Goal: Contribute content

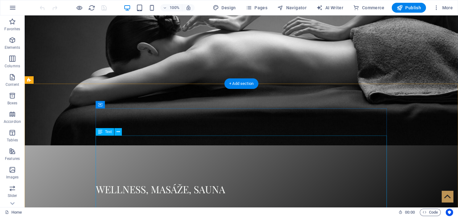
scroll to position [163, 0]
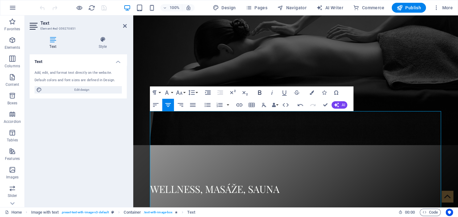
click at [259, 92] on icon "button" at bounding box center [259, 92] width 7 height 7
click at [299, 93] on icon "button" at bounding box center [296, 92] width 7 height 7
click at [298, 91] on icon "button" at bounding box center [296, 92] width 7 height 7
click at [312, 93] on icon "button" at bounding box center [311, 92] width 4 height 4
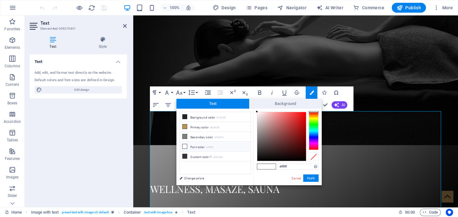
click at [314, 147] on div at bounding box center [314, 131] width 10 height 38
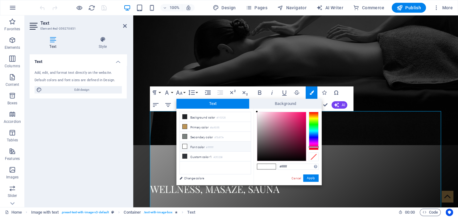
click at [314, 148] on div at bounding box center [314, 131] width 10 height 38
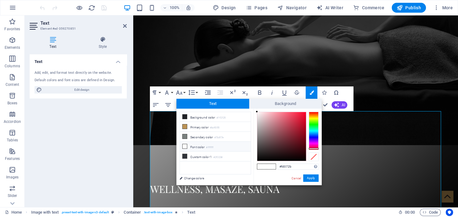
click at [304, 112] on div at bounding box center [281, 136] width 49 height 49
click at [313, 176] on button "Apply" at bounding box center [310, 177] width 15 height 7
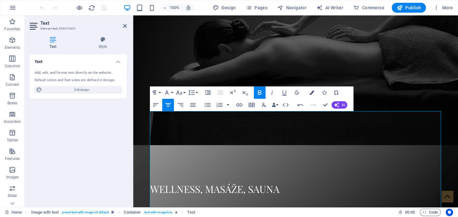
click at [312, 92] on icon "button" at bounding box center [311, 92] width 4 height 4
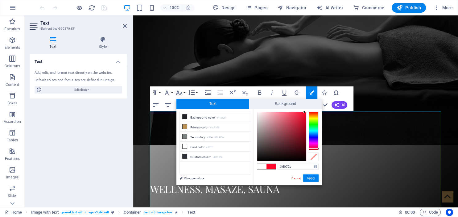
click at [262, 166] on span at bounding box center [261, 166] width 9 height 5
type input "#ffffff"
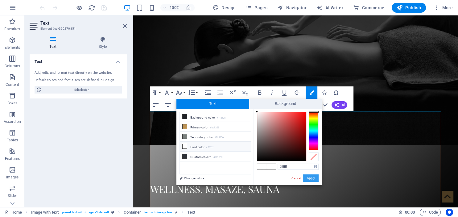
click at [315, 180] on button "Apply" at bounding box center [310, 177] width 15 height 7
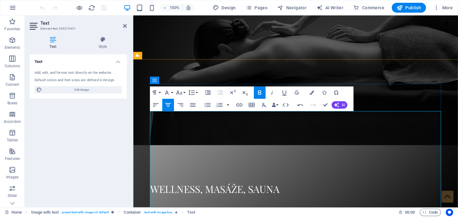
drag, startPoint x: 304, startPoint y: 138, endPoint x: 288, endPoint y: 138, distance: 16.0
click at [172, 92] on button "Font Family" at bounding box center [168, 92] width 12 height 12
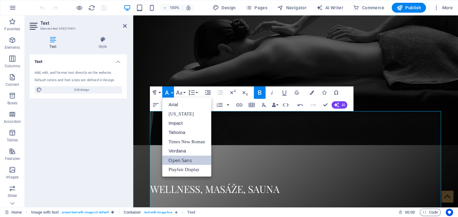
scroll to position [0, 0]
click at [183, 95] on button "Font Size" at bounding box center [181, 92] width 12 height 12
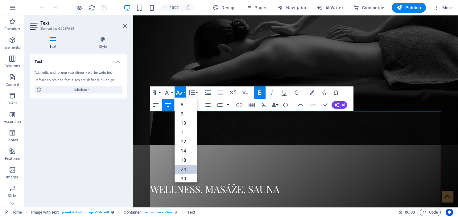
click at [182, 168] on link "24" at bounding box center [186, 169] width 22 height 9
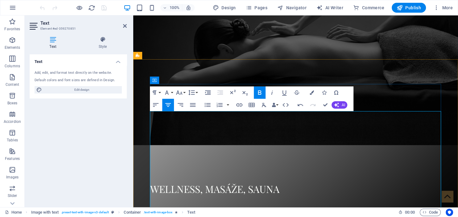
drag, startPoint x: 318, startPoint y: 114, endPoint x: 272, endPoint y: 117, distance: 45.8
click at [171, 93] on button "Font Family" at bounding box center [168, 92] width 12 height 12
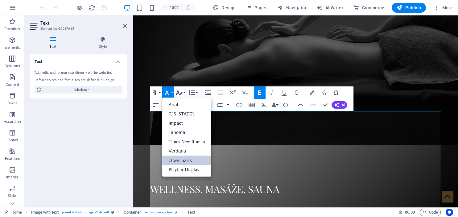
click at [185, 92] on button "Font Size" at bounding box center [181, 92] width 12 height 12
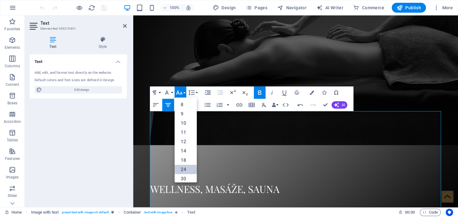
click at [187, 172] on link "24" at bounding box center [186, 169] width 22 height 9
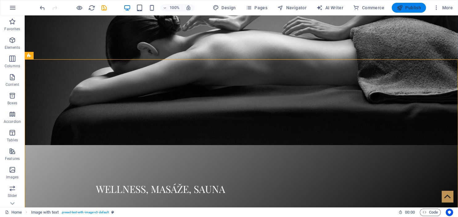
click at [410, 7] on span "Publish" at bounding box center [409, 8] width 24 height 6
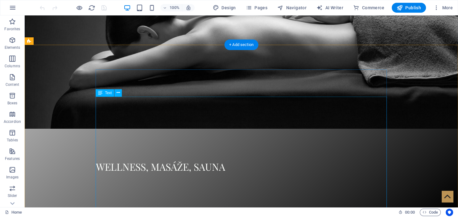
scroll to position [195, 0]
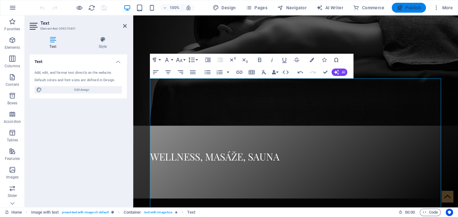
click at [411, 9] on span "Publish" at bounding box center [409, 8] width 24 height 6
